Goal: Ask a question

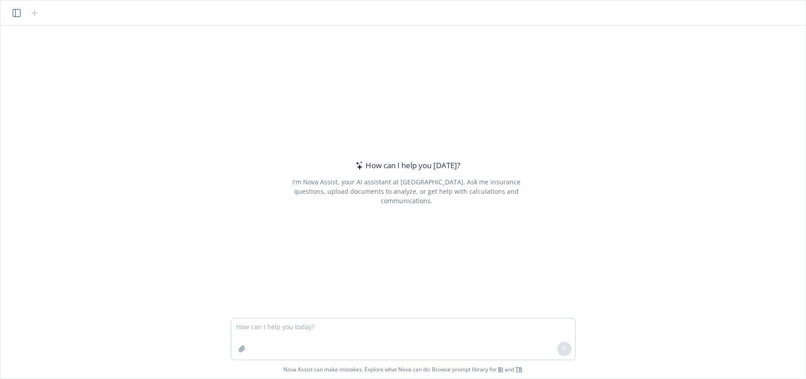
click at [306, 332] on textarea at bounding box center [403, 339] width 344 height 41
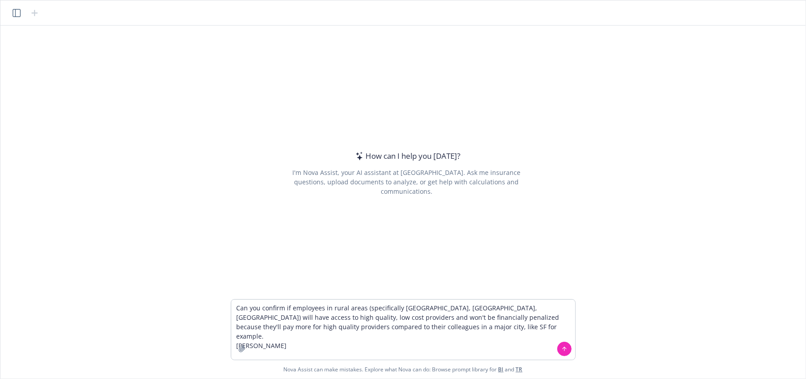
drag, startPoint x: 259, startPoint y: 330, endPoint x: 229, endPoint y: 338, distance: 30.6
click at [229, 338] on div "How can I help you [DATE]? I'm Nova Assist, your AI assistant at Newfront. Ask …" at bounding box center [402, 202] width 805 height 353
drag, startPoint x: 236, startPoint y: 309, endPoint x: 246, endPoint y: 311, distance: 9.6
click at [237, 309] on textarea "Can you confirm if employees in rural areas (specifically [GEOGRAPHIC_DATA], [G…" at bounding box center [403, 330] width 344 height 60
type textarea "reword Can you confirm if employees in rural areas (specifically [GEOGRAPHIC_DA…"
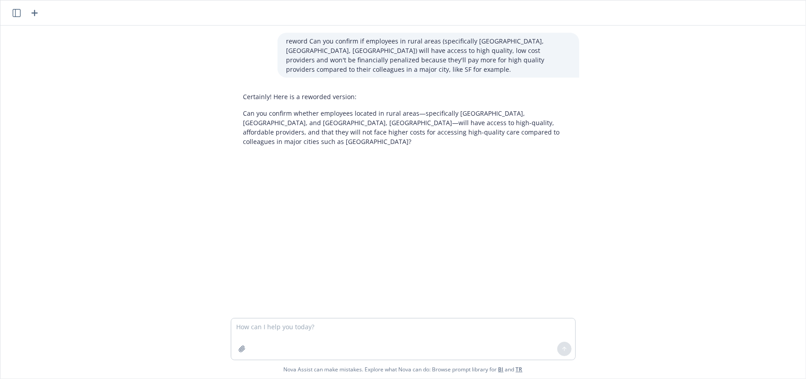
click at [469, 123] on p "Can you confirm whether employees located in rural areas—specifically [GEOGRAPH…" at bounding box center [406, 128] width 327 height 38
click at [295, 121] on p "Can you confirm whether employees located in rural areas—specifically [GEOGRAPH…" at bounding box center [406, 128] width 327 height 38
click at [493, 127] on p "Can you confirm whether employees located in rural areas—specifically [GEOGRAPH…" at bounding box center [406, 128] width 327 height 38
click at [391, 118] on p "Can you confirm whether employees located in rural areas—specifically [GEOGRAPH…" at bounding box center [406, 128] width 327 height 38
click at [431, 123] on p "Can you confirm whether employees located in rural areas—specifically [GEOGRAPH…" at bounding box center [406, 128] width 327 height 38
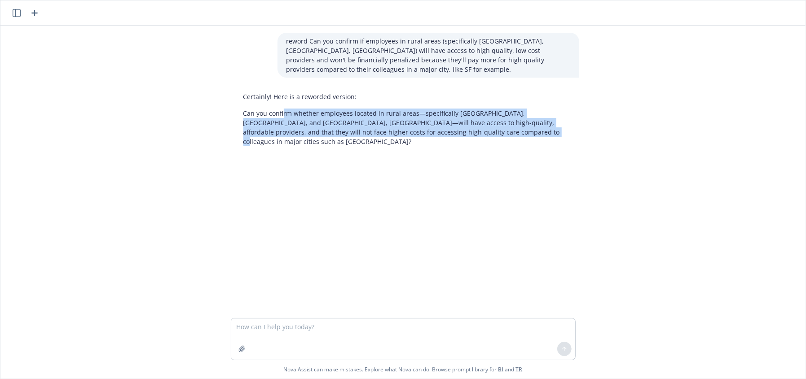
drag, startPoint x: 501, startPoint y: 134, endPoint x: 279, endPoint y: 110, distance: 223.1
click at [279, 110] on p "Can you confirm whether employees located in rural areas—specifically [GEOGRAPH…" at bounding box center [406, 128] width 327 height 38
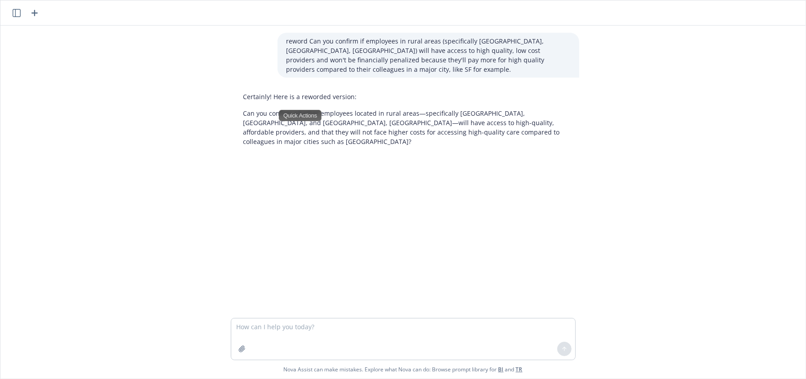
click at [583, 203] on div "reword Can you confirm if employees in rural areas (specifically [GEOGRAPHIC_DA…" at bounding box center [403, 172] width 798 height 293
click at [466, 338] on textarea at bounding box center [403, 339] width 344 height 41
